Goal: Communication & Community: Answer question/provide support

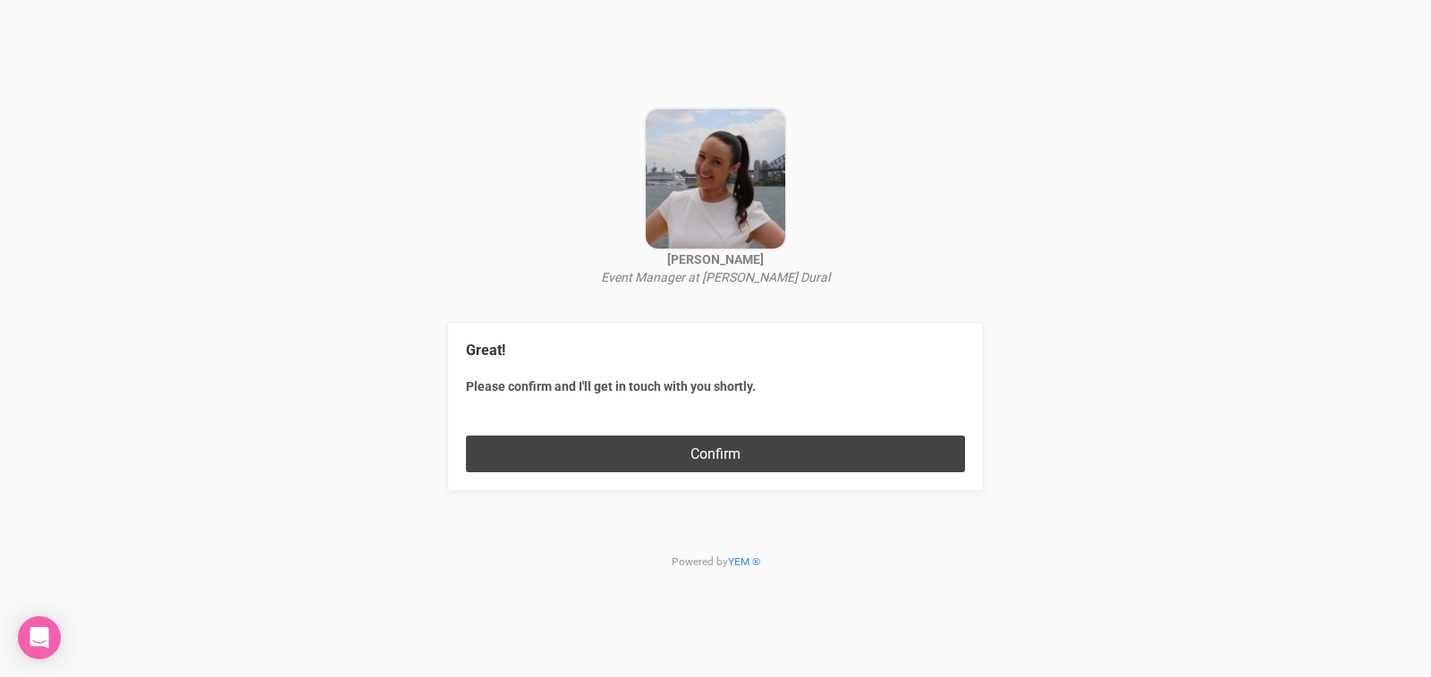
click at [771, 446] on button "Confirm" at bounding box center [715, 454] width 499 height 37
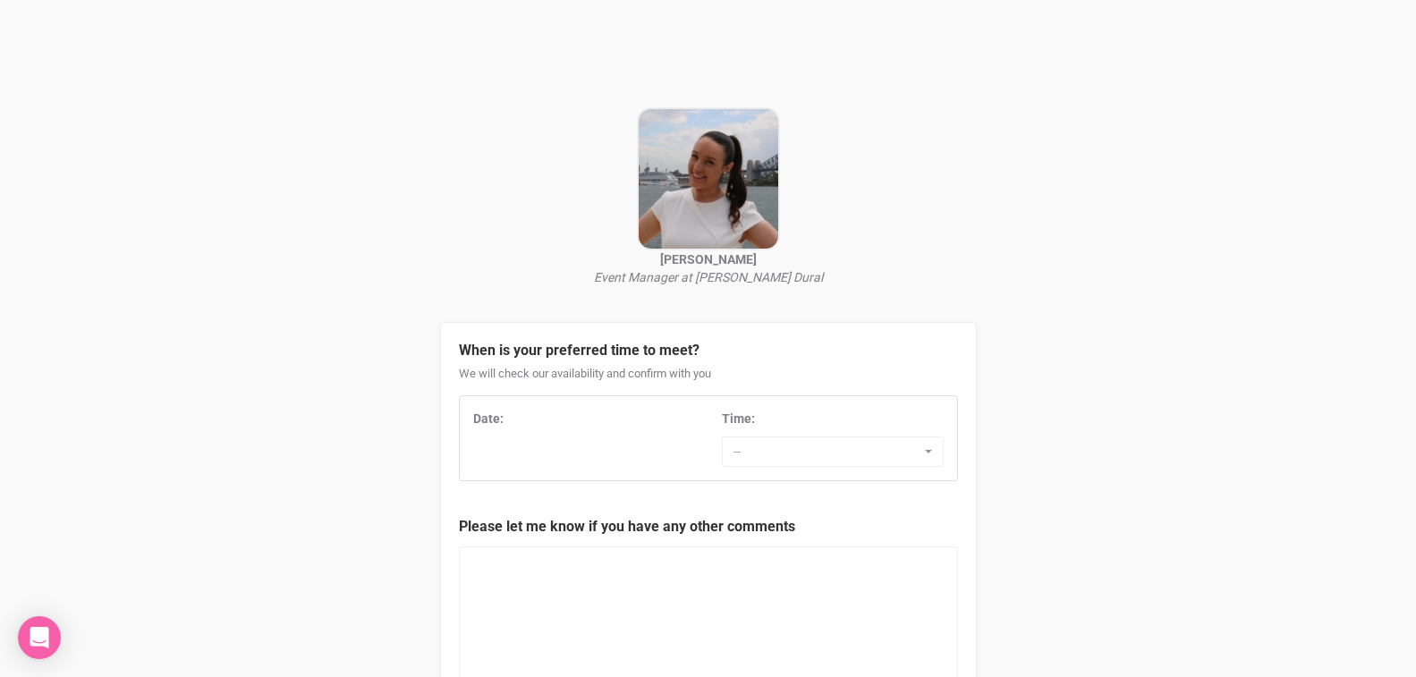
click at [513, 419] on div "Date:" at bounding box center [584, 419] width 222 height 18
click at [524, 417] on div "Date:" at bounding box center [584, 419] width 222 height 18
click at [521, 419] on div "Date:" at bounding box center [584, 419] width 222 height 18
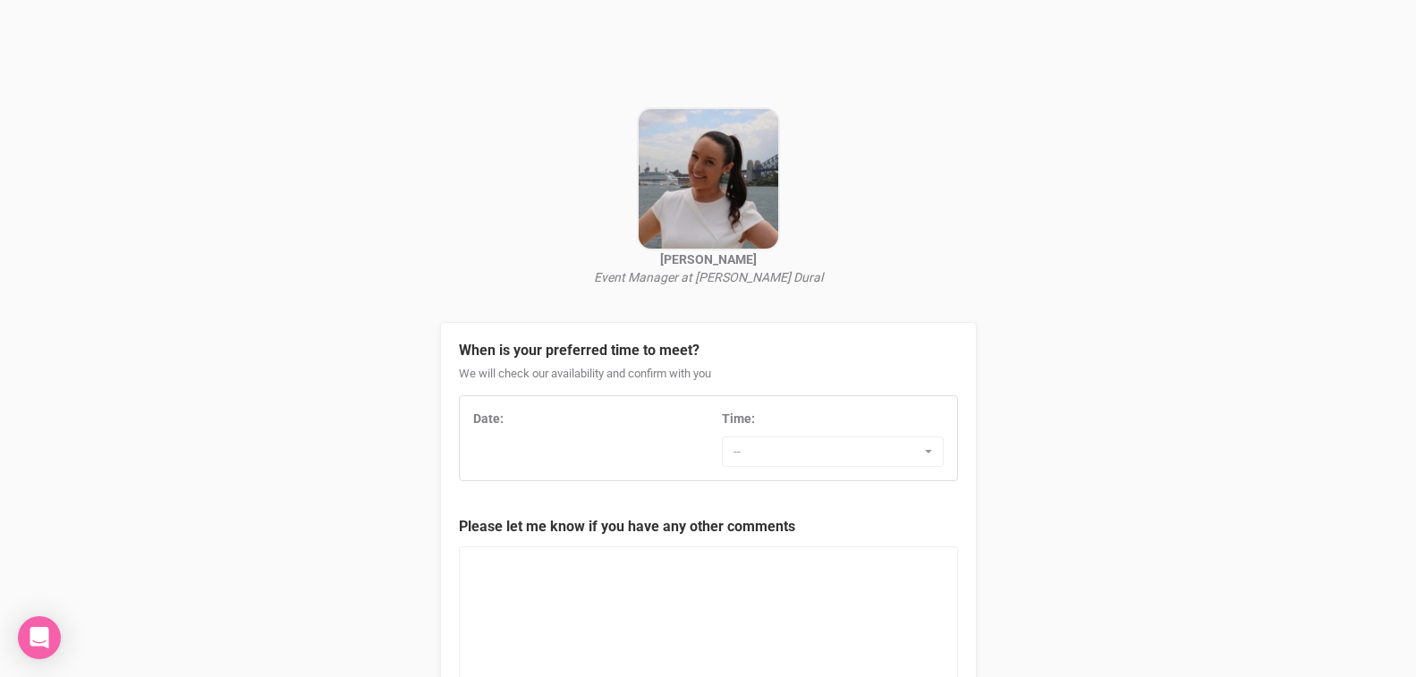
click at [476, 467] on div "Date: Time: -- 7:00 AM 7:30 AM 8:00 AM 8:30 AM 9:00 AM 9:30 AM 10:00 AM 10:30 A…" at bounding box center [708, 438] width 497 height 57
click at [929, 452] on span "button" at bounding box center [928, 452] width 7 height 4
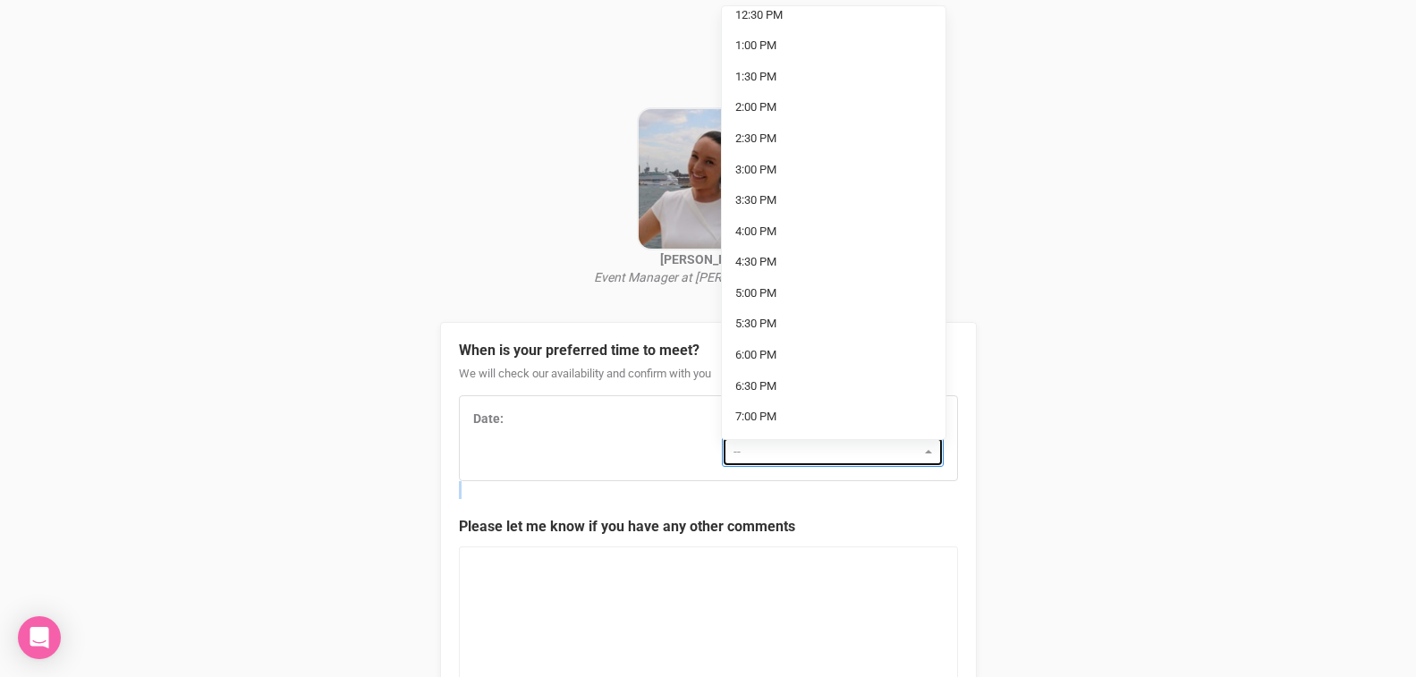
scroll to position [378, 0]
click at [772, 106] on span "2:00 PM" at bounding box center [755, 106] width 41 height 17
select select "2:00 PM"
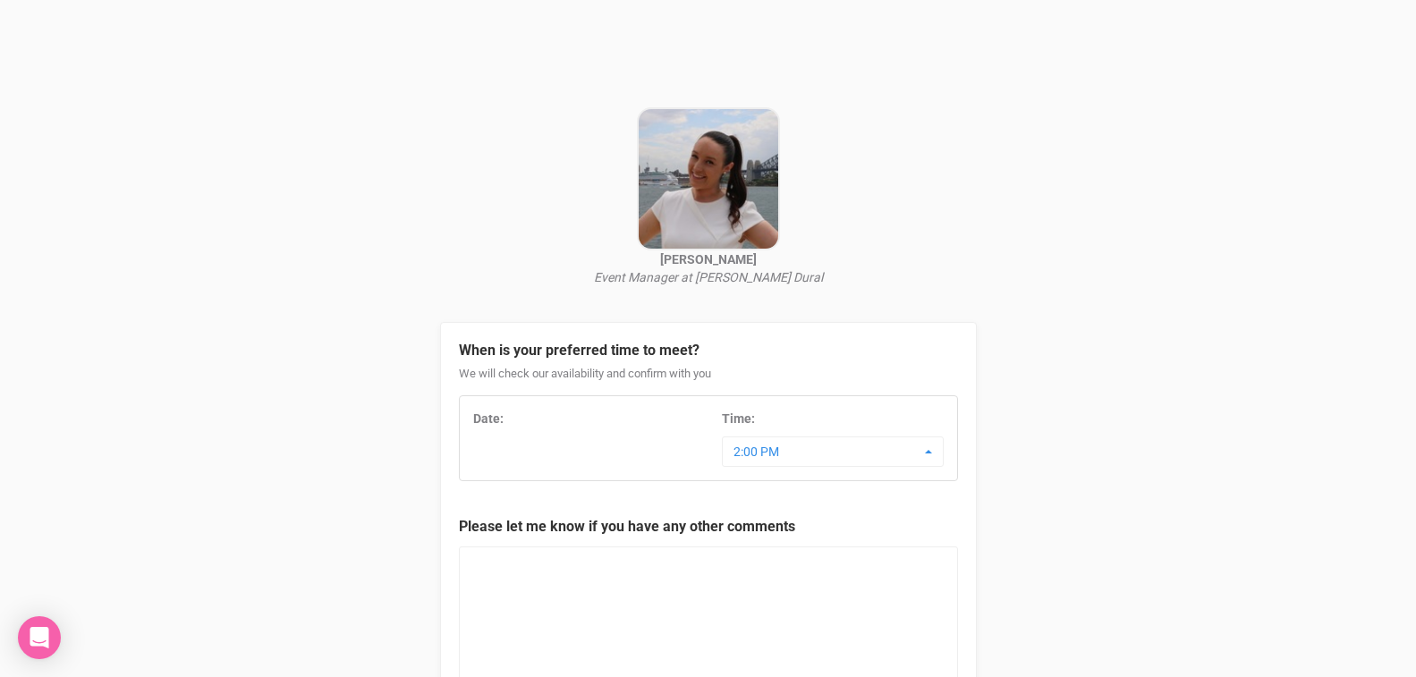
click at [522, 421] on div "Date:" at bounding box center [584, 419] width 222 height 18
drag, startPoint x: 522, startPoint y: 421, endPoint x: 492, endPoint y: 455, distance: 45.0
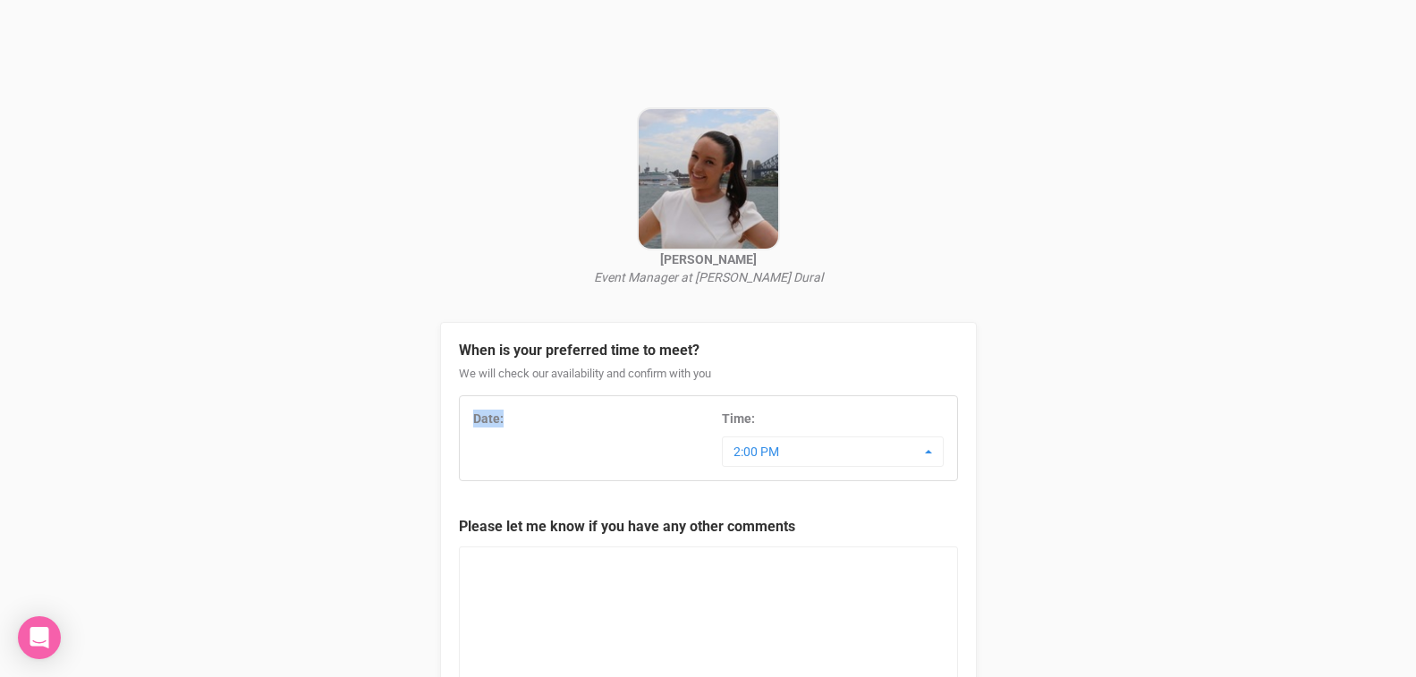
click at [492, 455] on div "Date: Time: 2:00 PM 7:00 AM 7:30 AM 8:00 AM 8:30 AM 9:00 AM 9:30 AM 10:00 AM 10…" at bounding box center [708, 438] width 497 height 57
click at [926, 445] on button "2:00 PM" at bounding box center [833, 452] width 222 height 30
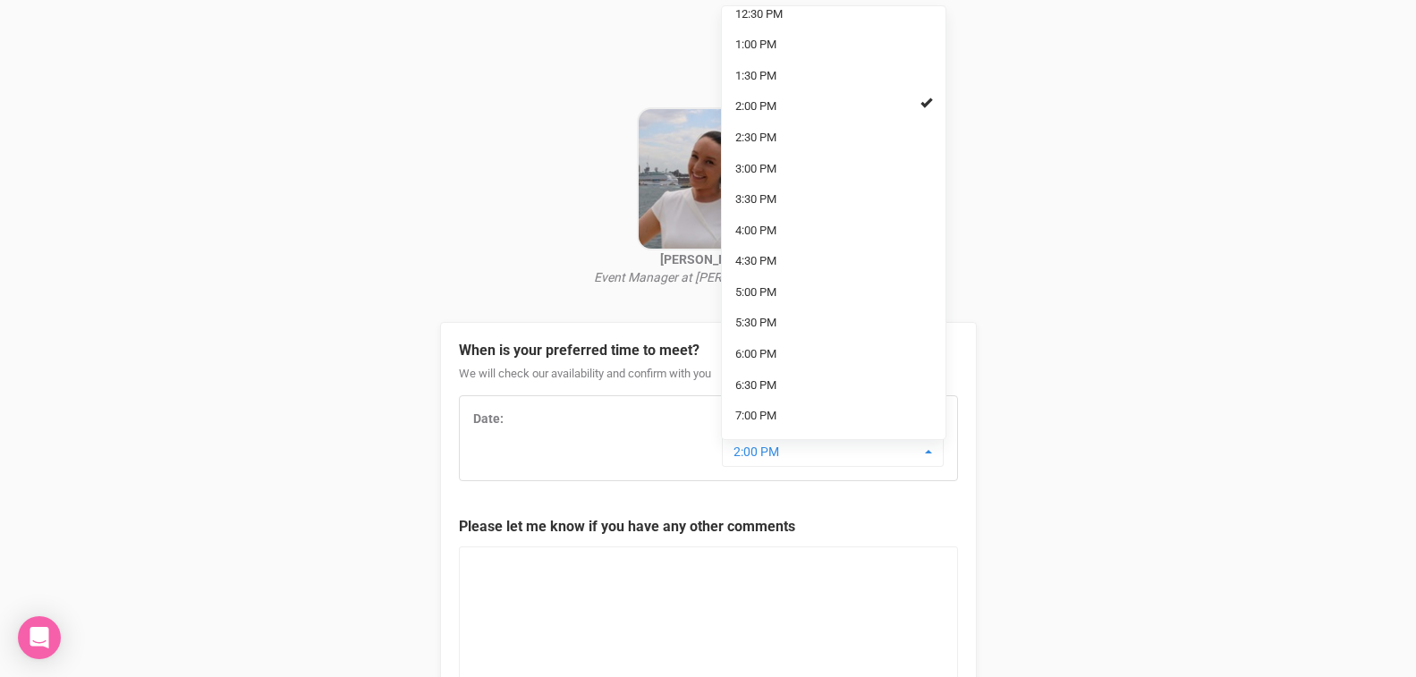
click at [1134, 310] on div "Hannah Estacy Event Manager at Biviano's Dural When is your preferred time to m…" at bounding box center [708, 441] width 1416 height 882
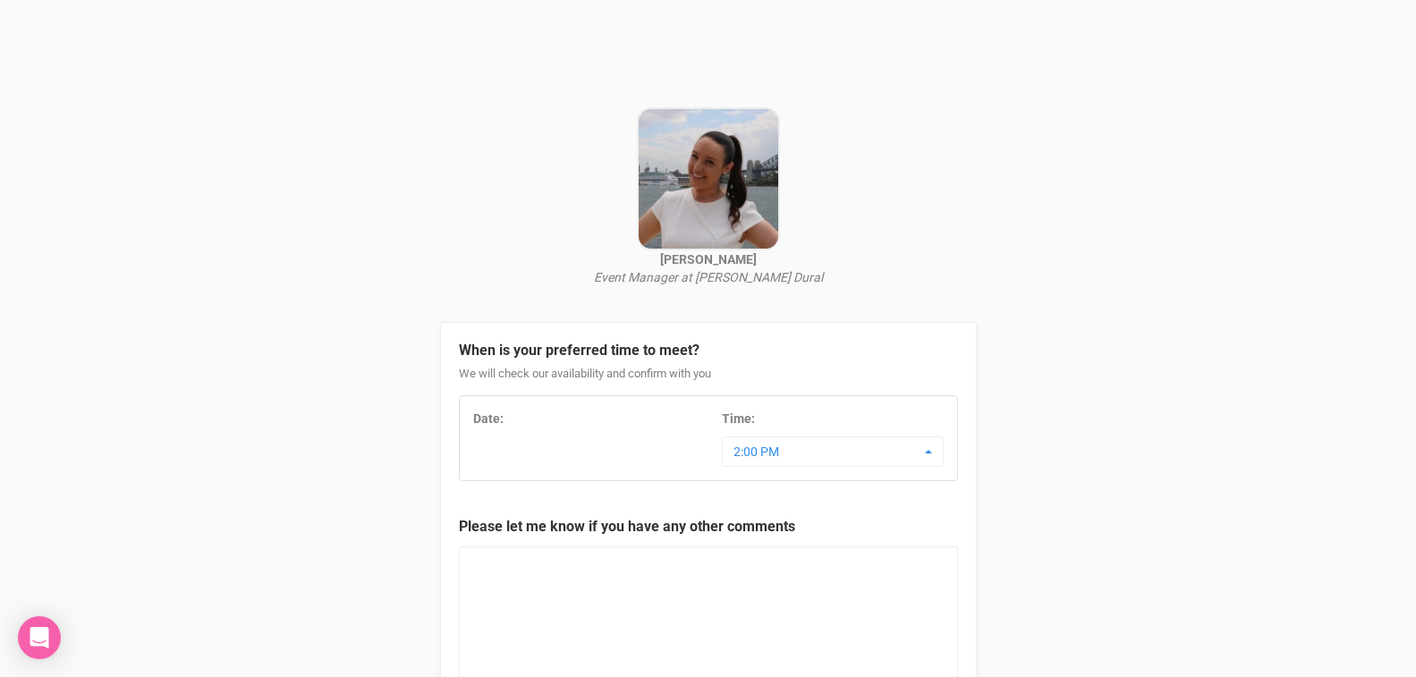
click at [548, 439] on div "Date: Time: 2:00 PM 7:00 AM 7:30 AM 8:00 AM 8:30 AM 9:00 AM 9:30 AM 10:00 AM 10…" at bounding box center [708, 438] width 497 height 57
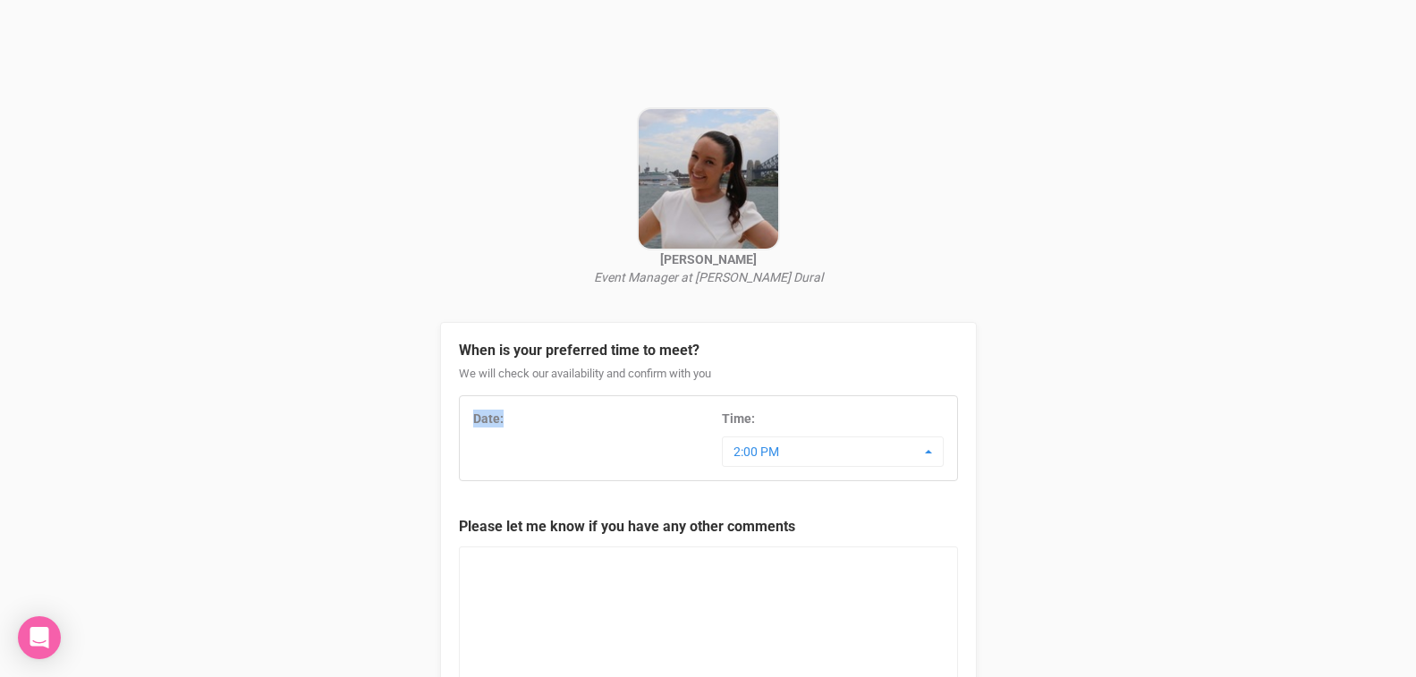
click at [548, 439] on div "Date: Time: 2:00 PM 7:00 AM 7:30 AM 8:00 AM 8:30 AM 9:00 AM 9:30 AM 10:00 AM 10…" at bounding box center [708, 438] width 497 height 57
drag, startPoint x: 548, startPoint y: 439, endPoint x: 497, endPoint y: 446, distance: 51.5
click at [497, 446] on div "Date: Time: 2:00 PM 7:00 AM 7:30 AM 8:00 AM 8:30 AM 9:00 AM 9:30 AM 10:00 AM 10…" at bounding box center [708, 438] width 497 height 57
click at [571, 448] on div "Date: Time: 2:00 PM 7:00 AM 7:30 AM 8:00 AM 8:30 AM 9:00 AM 9:30 AM 10:00 AM 10…" at bounding box center [708, 438] width 497 height 57
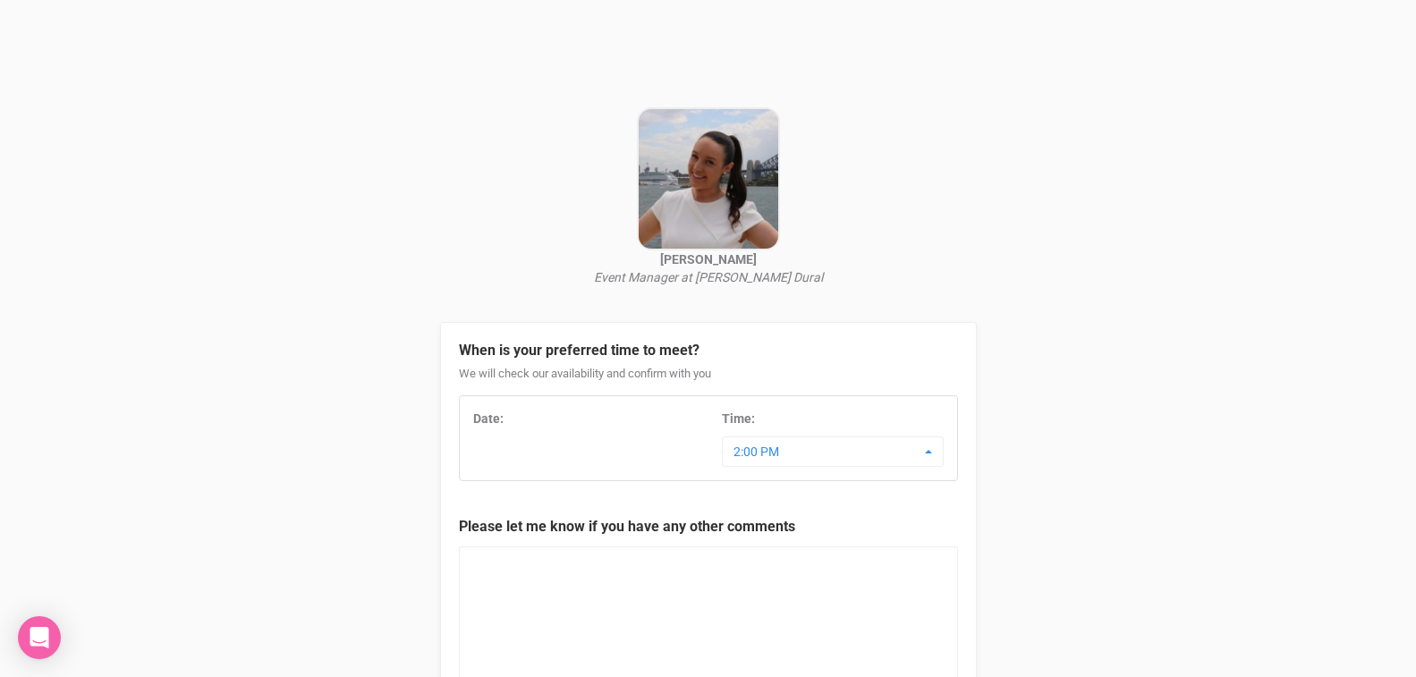
click at [571, 448] on div "Date: Time: 2:00 PM 7:00 AM 7:30 AM 8:00 AM 8:30 AM 9:00 AM 9:30 AM 10:00 AM 10…" at bounding box center [708, 438] width 497 height 57
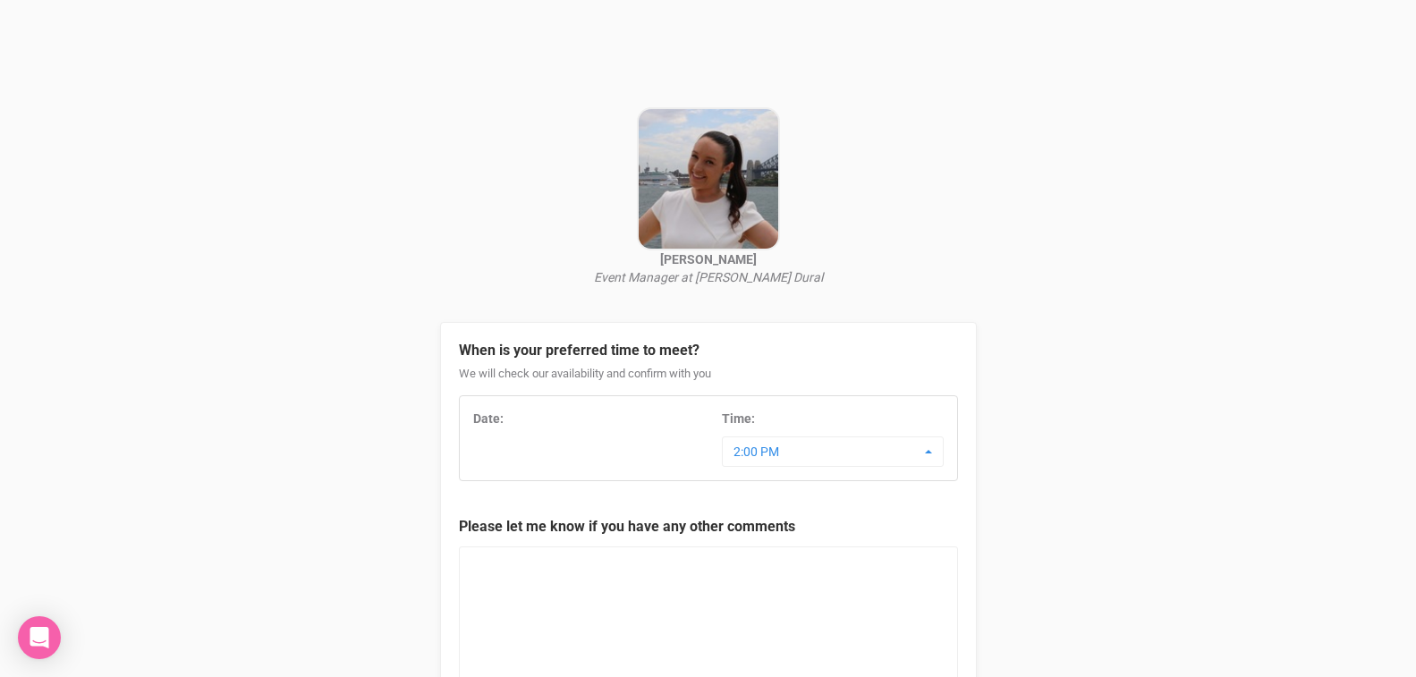
click at [497, 476] on div "Date: Time: 2:00 PM 7:00 AM 7:30 AM 8:00 AM 8:30 AM 9:00 AM 9:30 AM 10:00 AM 10…" at bounding box center [708, 438] width 499 height 86
click at [506, 454] on div "Date: Time: 2:00 PM 7:00 AM 7:30 AM 8:00 AM 8:30 AM 9:00 AM 9:30 AM 10:00 AM 10…" at bounding box center [708, 438] width 497 height 57
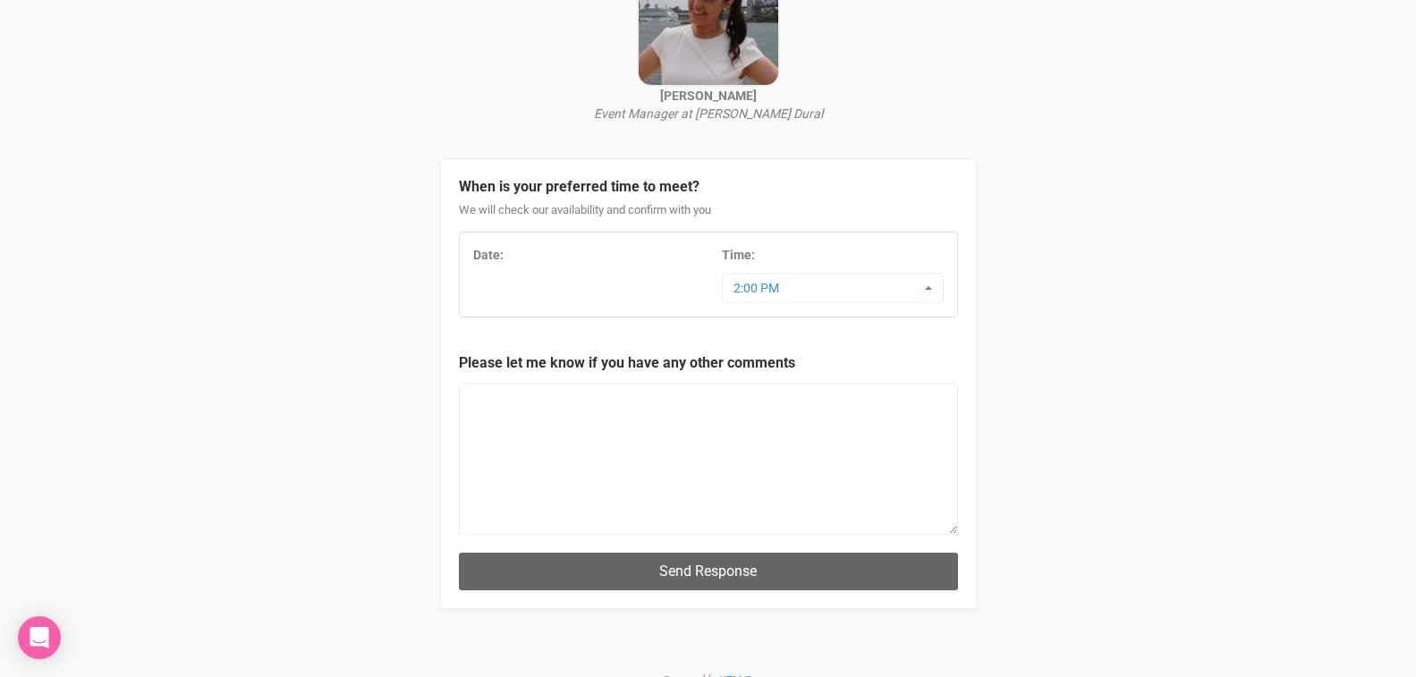
scroll to position [167, 0]
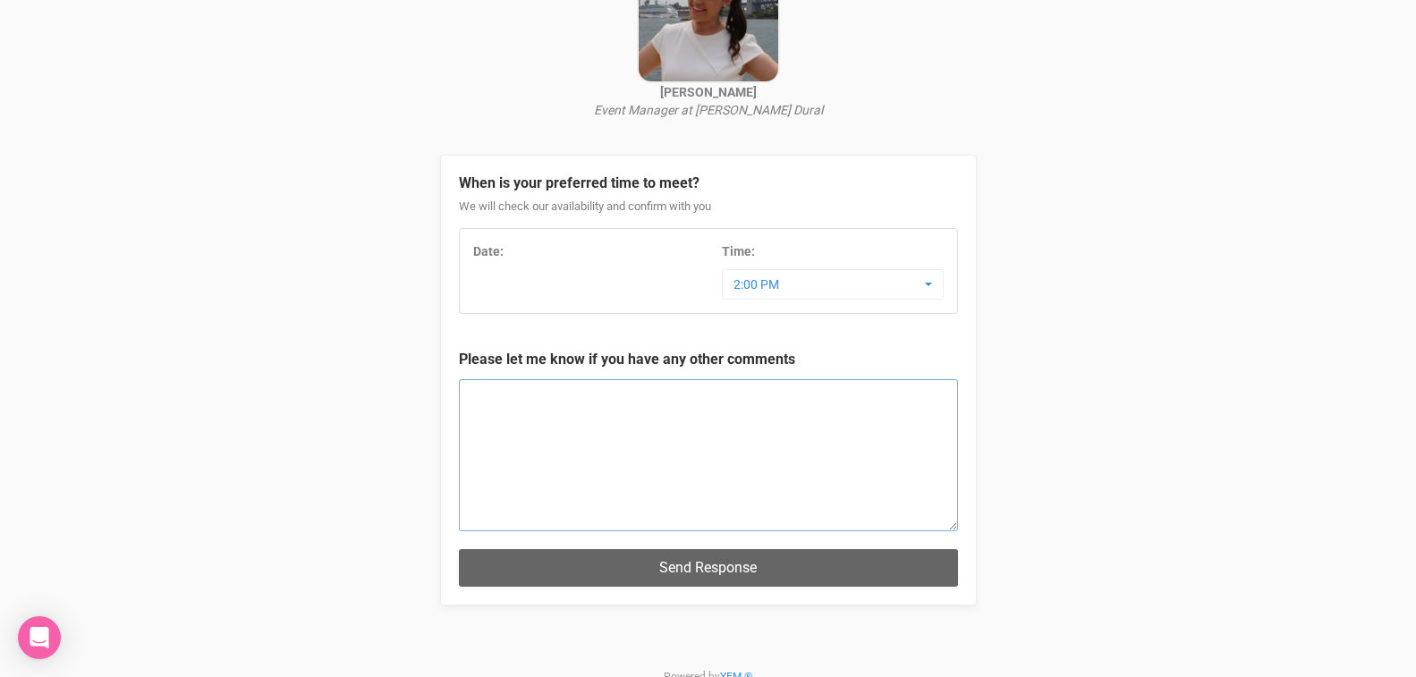
click at [608, 411] on textarea at bounding box center [708, 455] width 499 height 152
click at [537, 392] on textarea "Can we meet omorrow around" at bounding box center [708, 455] width 499 height 152
click at [651, 396] on textarea "Can we meet tomorrow around" at bounding box center [708, 455] width 499 height 152
click at [760, 395] on textarea "Can we meet tomorrow around 2pm?" at bounding box center [708, 455] width 499 height 152
click at [774, 402] on textarea "Can we meet tomorrow around 2pm?" at bounding box center [708, 455] width 499 height 152
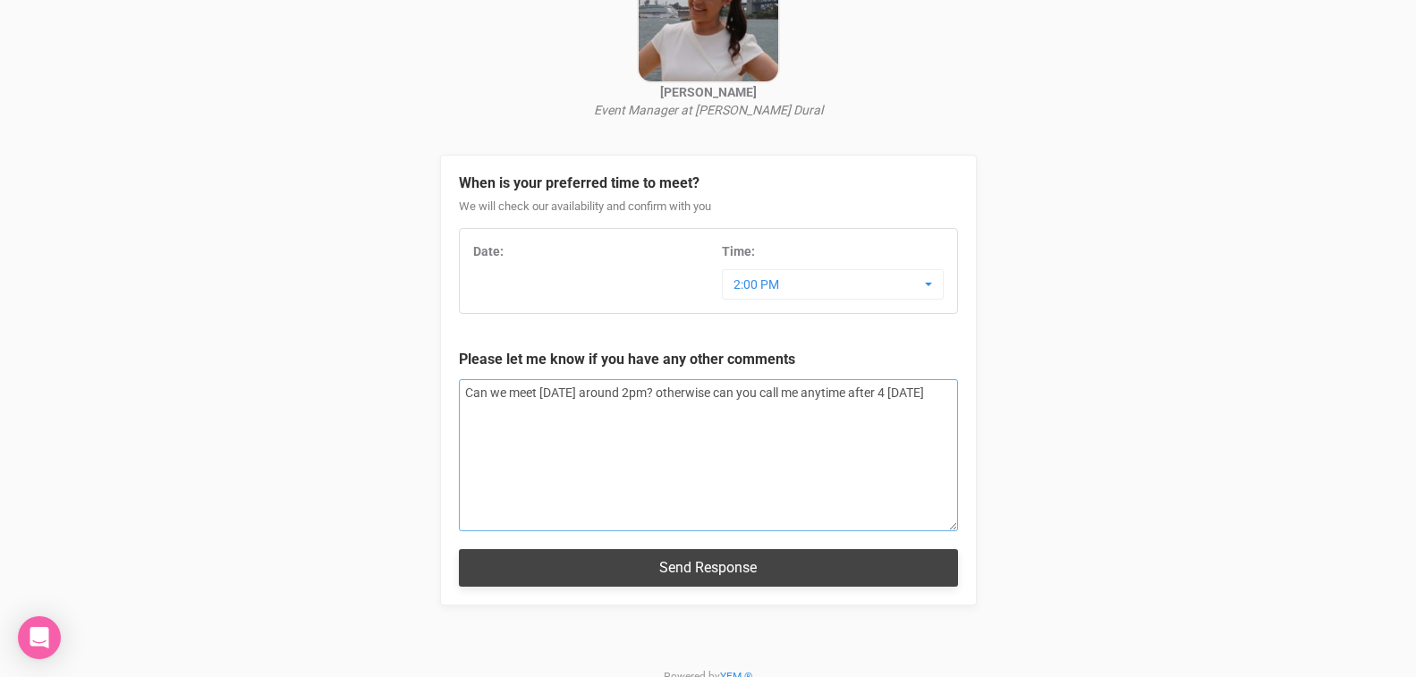
type textarea "Can we meet tomorrow around 2pm? otherwise can you call me anytime after 4 today"
click at [747, 558] on button "Send Response" at bounding box center [708, 567] width 499 height 37
